Goal: Task Accomplishment & Management: Manage account settings

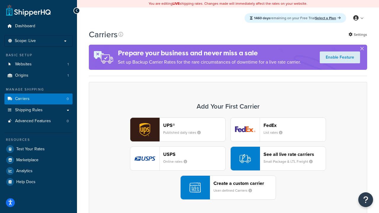
click at [228, 159] on div "UPS® Published daily rates FedEx List rates USPS Online rates See all live rate…" at bounding box center [228, 159] width 266 height 82
click at [295, 125] on header "FedEx" at bounding box center [295, 126] width 62 height 6
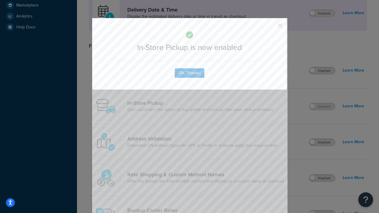
scroll to position [166, 0]
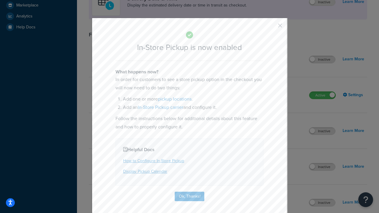
click at [271, 28] on button "button" at bounding box center [271, 27] width 1 height 1
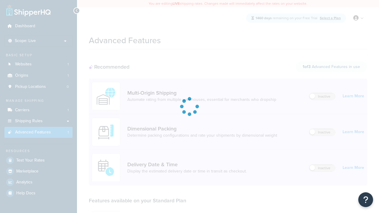
scroll to position [155, 0]
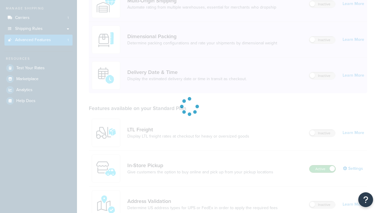
click at [323, 166] on label "Active" at bounding box center [323, 169] width 26 height 7
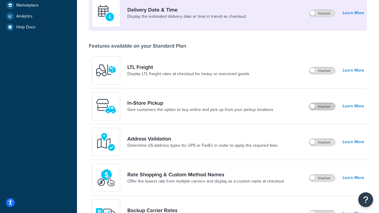
scroll to position [144, 0]
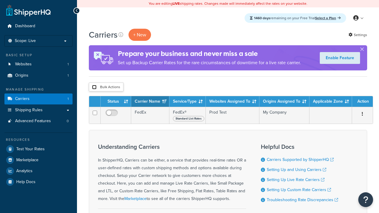
click at [94, 87] on input "checkbox" at bounding box center [94, 87] width 4 height 4
checkbox input "true"
click at [0, 0] on button "Delete" at bounding box center [0, 0] width 0 height 0
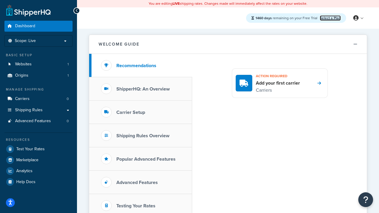
click at [330, 18] on link "Select a Plan" at bounding box center [330, 17] width 21 height 5
